Goal: Transaction & Acquisition: Purchase product/service

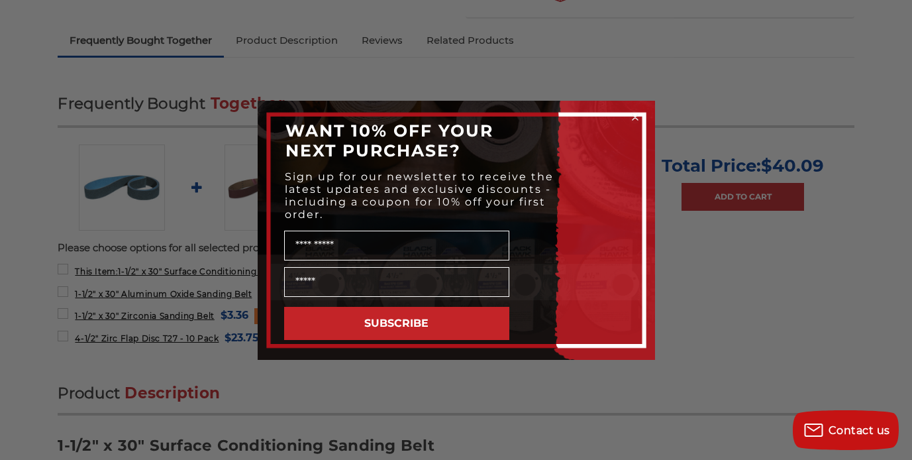
scroll to position [512, 0]
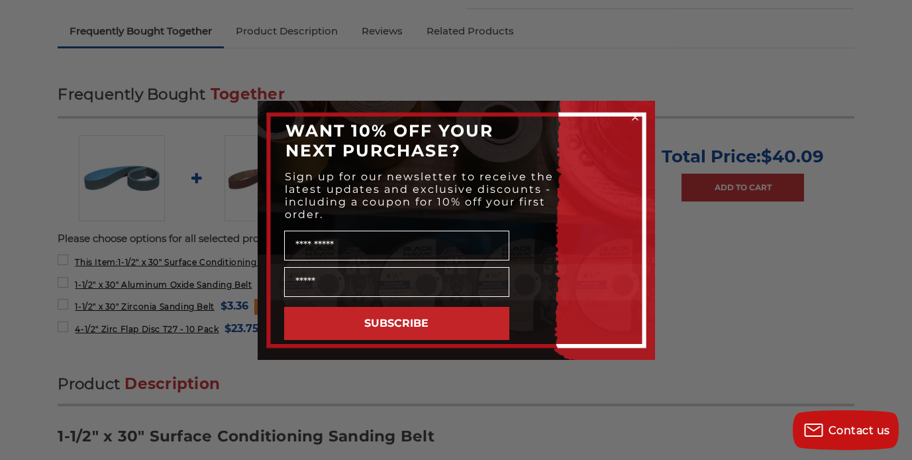
click at [637, 113] on circle "Close dialog" at bounding box center [635, 117] width 13 height 13
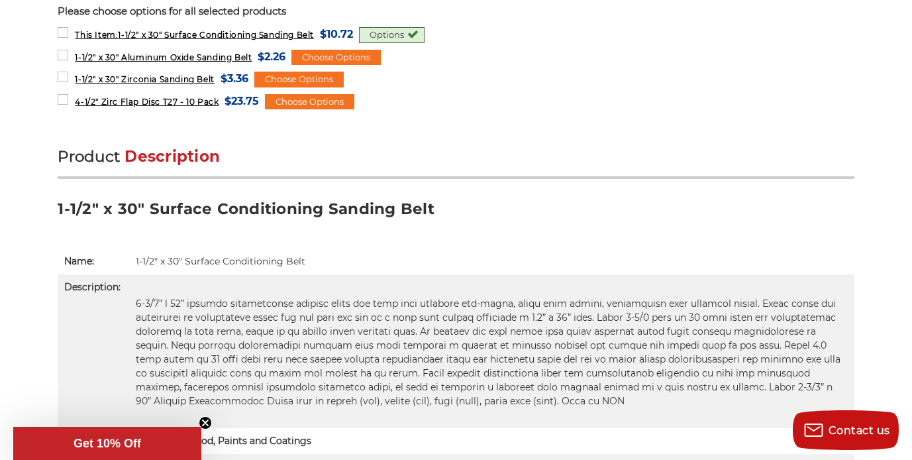
scroll to position [743, 0]
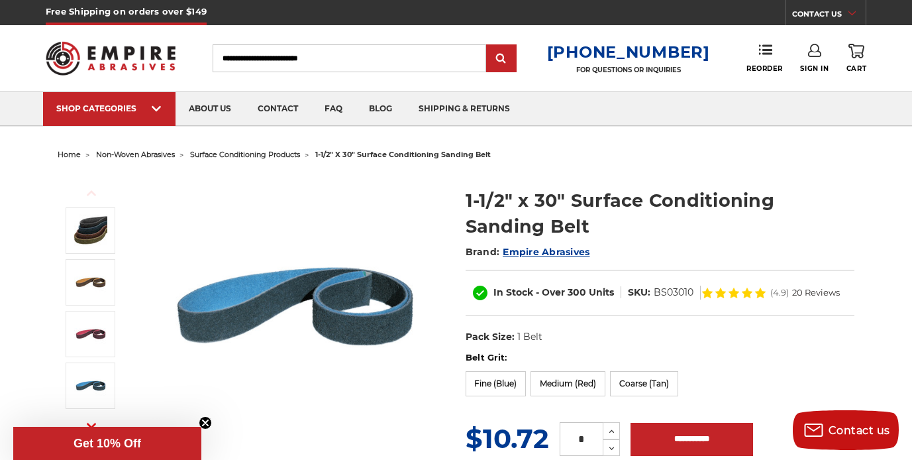
scroll to position [0, 0]
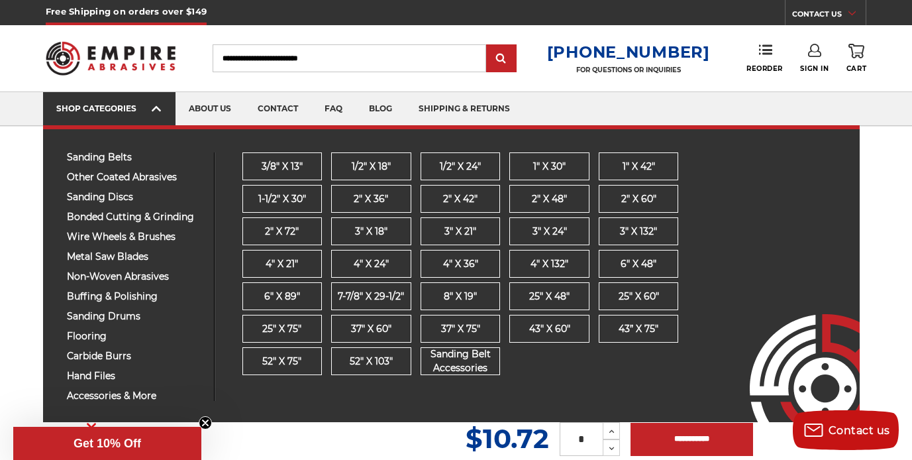
click at [157, 111] on icon at bounding box center [156, 108] width 9 height 15
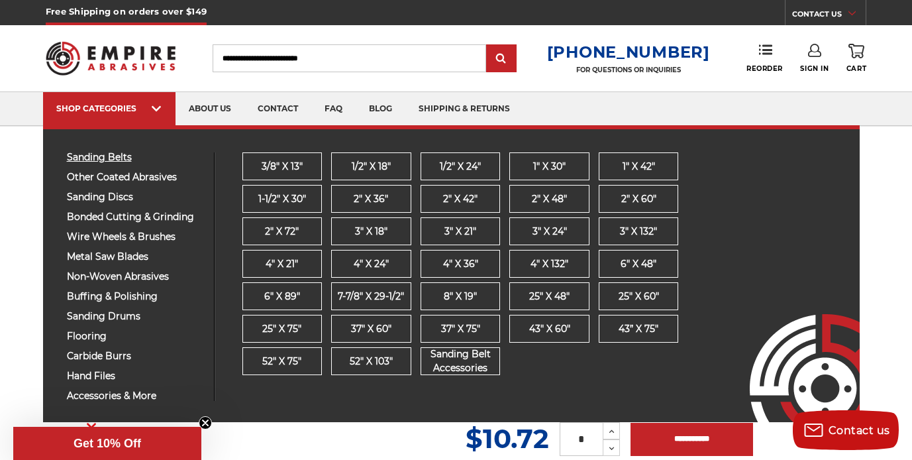
click at [131, 159] on span "sanding belts" at bounding box center [135, 157] width 137 height 10
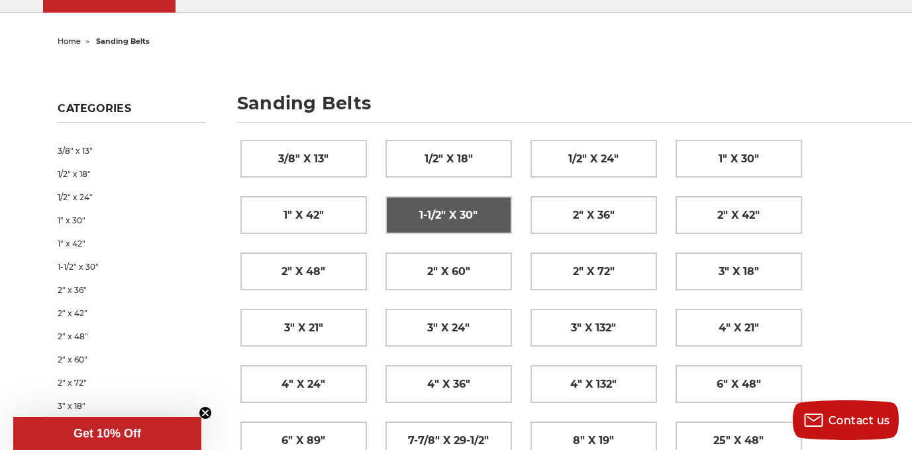
click at [456, 213] on span "1-1/2" x 30"" at bounding box center [448, 215] width 58 height 23
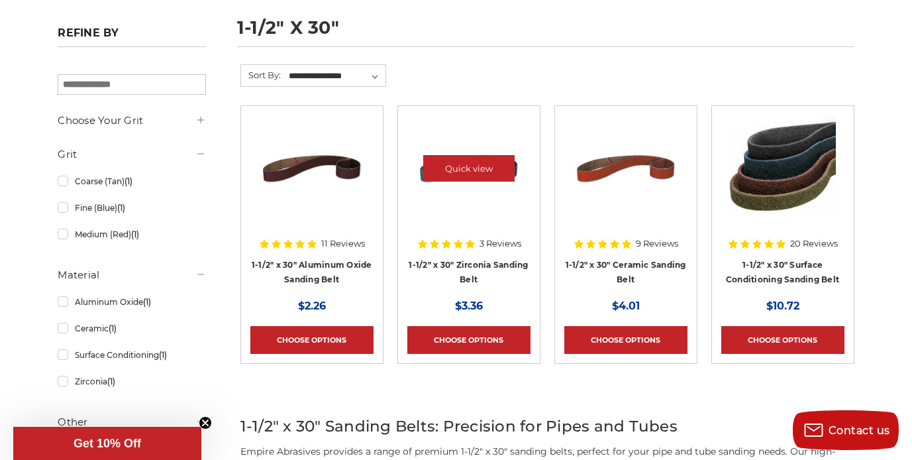
scroll to position [188, 0]
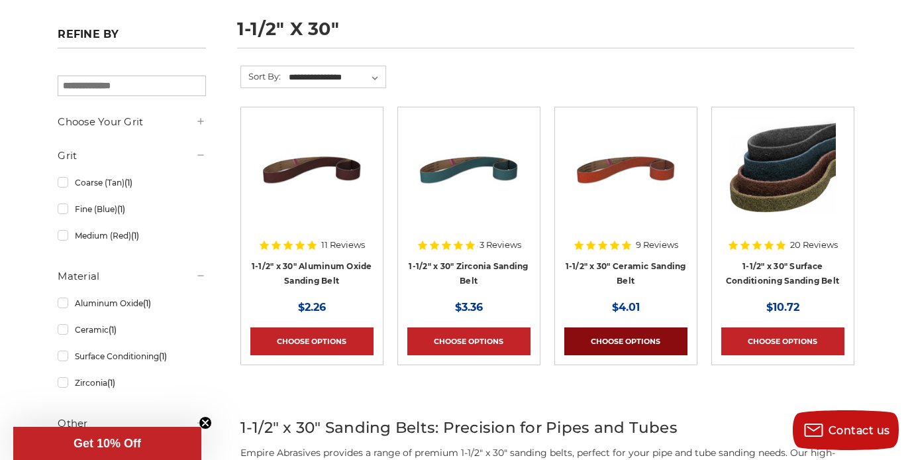
click at [636, 337] on link "Choose Options" at bounding box center [626, 341] width 123 height 28
click at [781, 275] on link "1-1/2" x 30" Surface Conditioning Sanding Belt" at bounding box center [782, 273] width 113 height 25
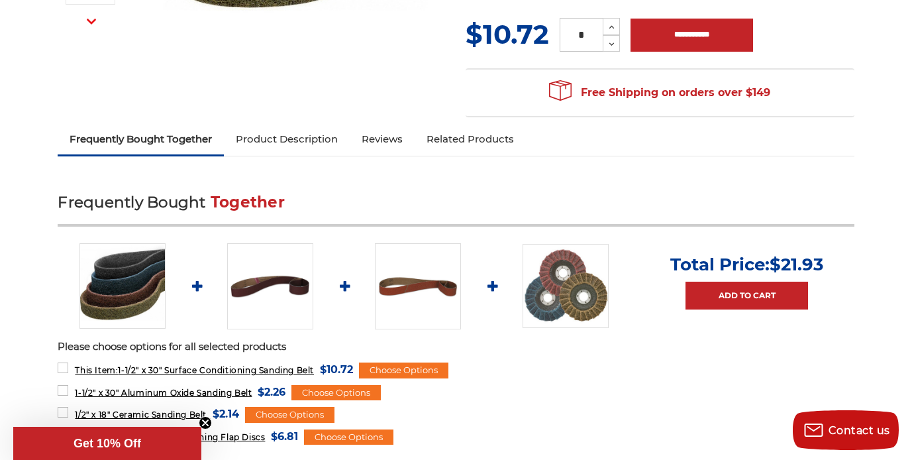
scroll to position [404, 0]
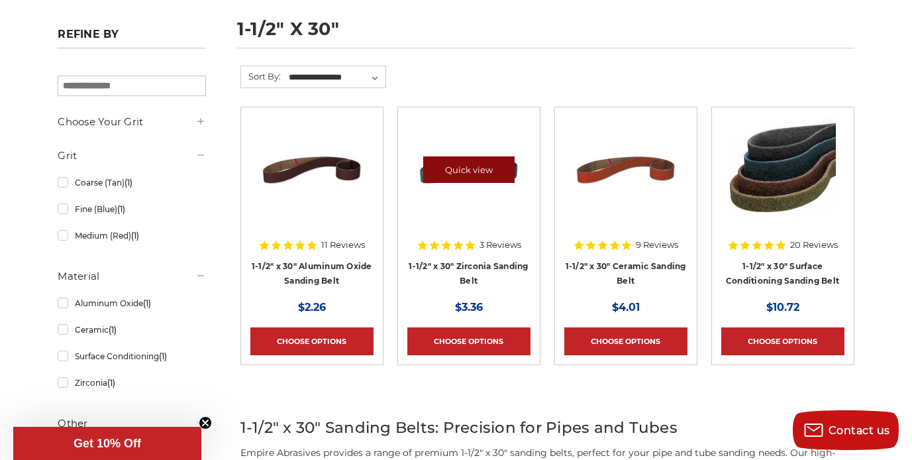
click at [484, 173] on link "Quick view" at bounding box center [468, 169] width 91 height 27
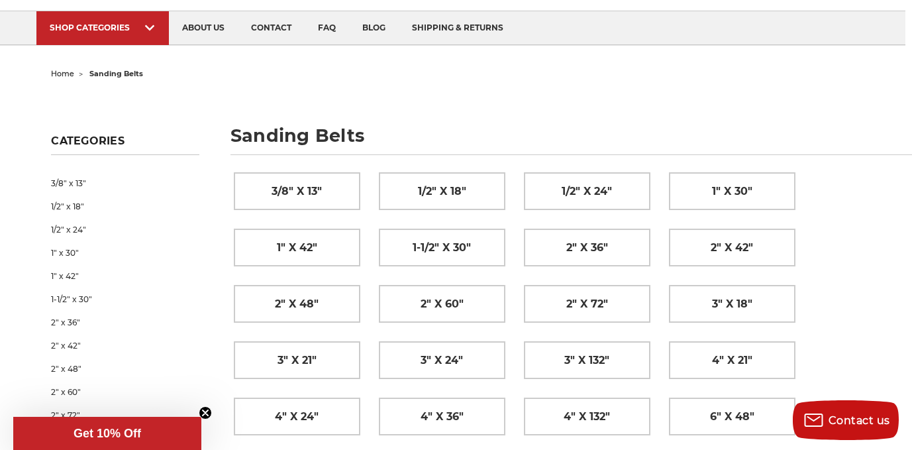
scroll to position [86, 7]
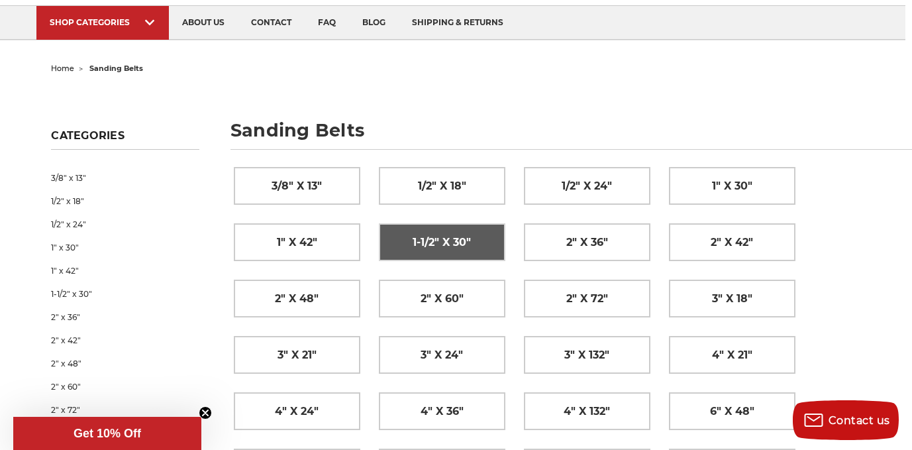
click at [430, 255] on link "1-1/2" x 30"" at bounding box center [442, 242] width 125 height 36
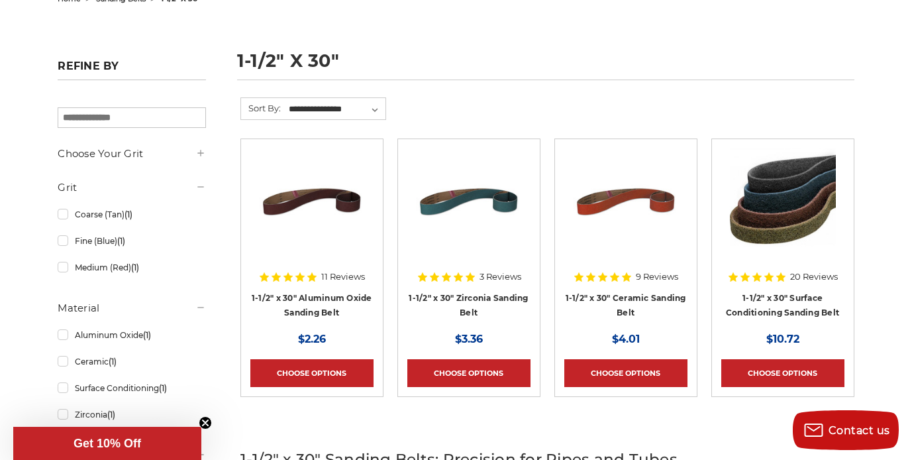
scroll to position [156, 0]
click at [197, 154] on icon at bounding box center [200, 153] width 11 height 11
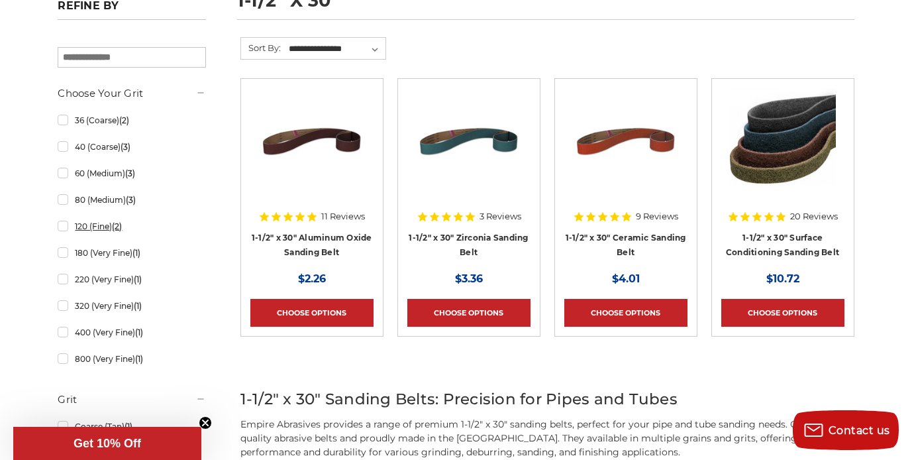
scroll to position [239, 0]
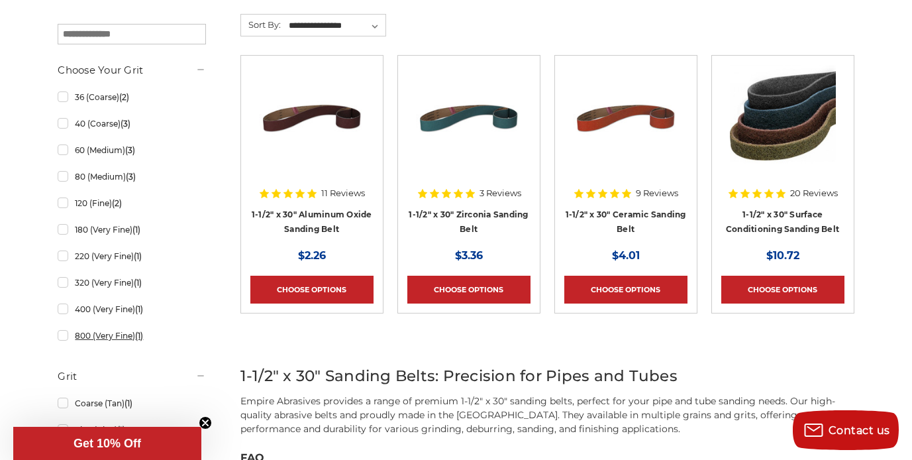
click at [62, 339] on link "800 (Very Fine) (1)" at bounding box center [132, 335] width 148 height 23
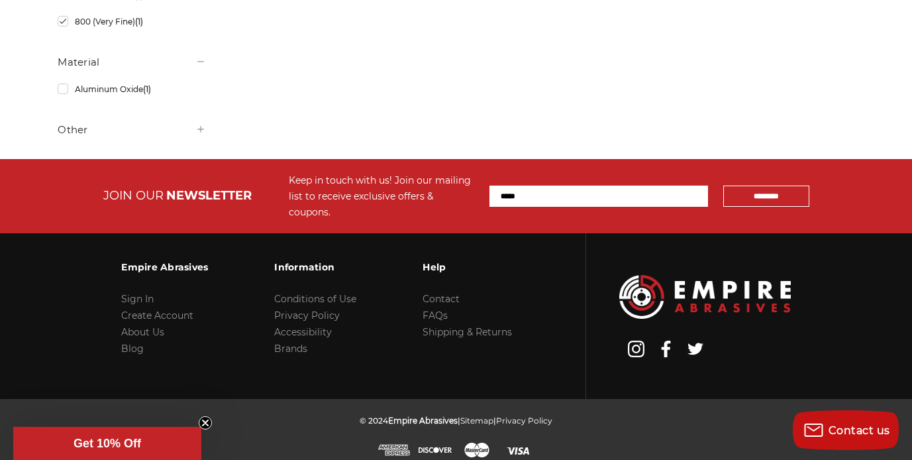
scroll to position [591, 0]
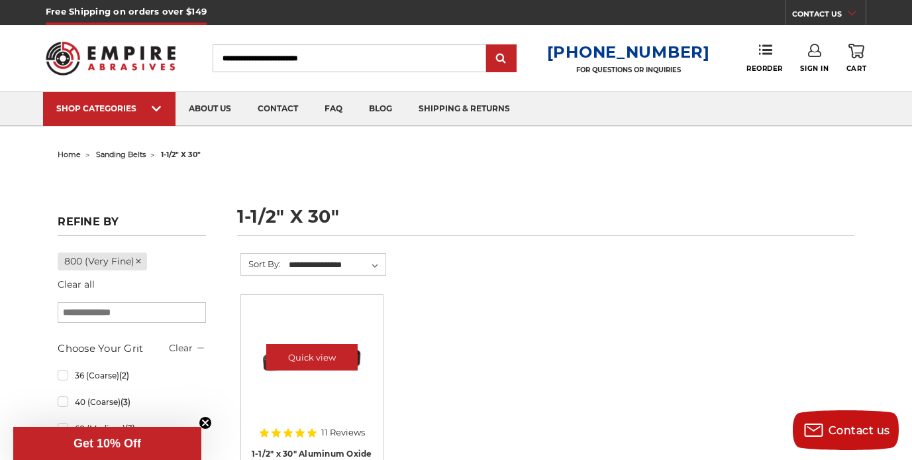
scroll to position [0, 0]
